Goal: Task Accomplishment & Management: Manage account settings

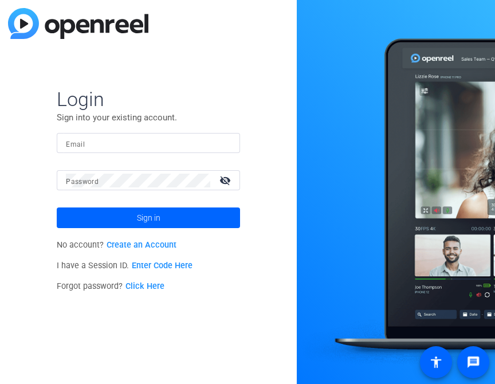
click at [149, 140] on input "Email" at bounding box center [148, 143] width 165 height 14
type input "[PERSON_NAME][EMAIL_ADDRESS][DOMAIN_NAME]"
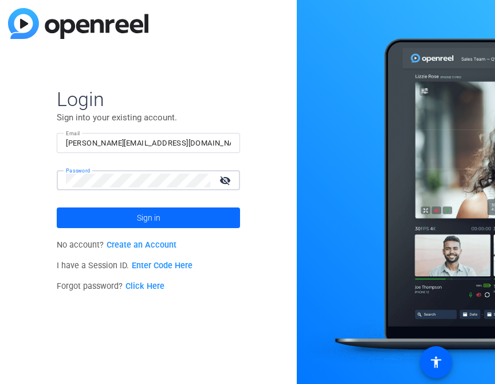
click at [208, 215] on span at bounding box center [148, 217] width 183 height 27
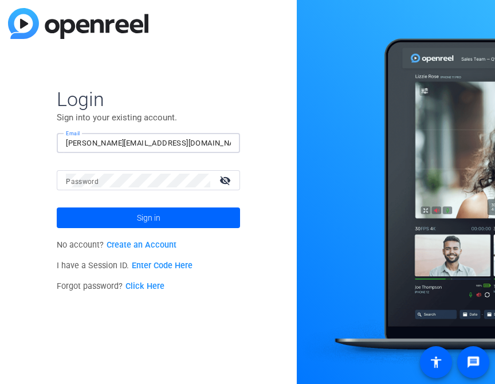
type input "[PERSON_NAME][EMAIL_ADDRESS][DOMAIN_NAME]"
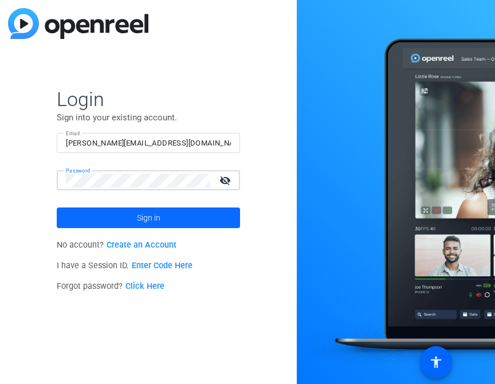
click at [95, 214] on span at bounding box center [148, 217] width 183 height 27
